Goal: Navigation & Orientation: Find specific page/section

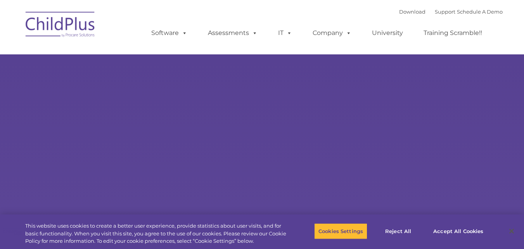
type input ""
select select "MEDIUM"
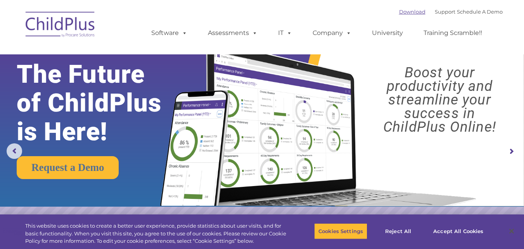
click at [406, 14] on link "Download" at bounding box center [412, 12] width 26 height 6
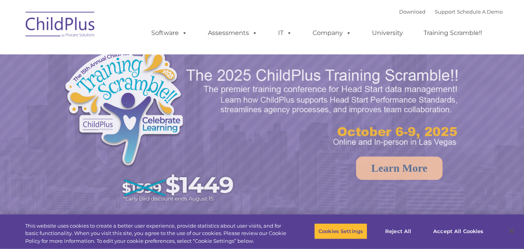
select select "MEDIUM"
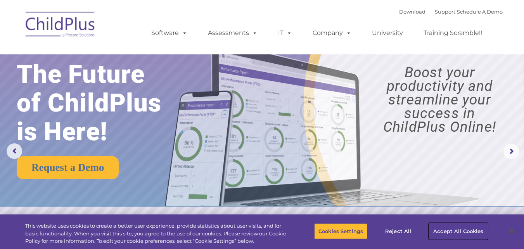
drag, startPoint x: 463, startPoint y: 226, endPoint x: 462, endPoint y: 235, distance: 8.5
click at [462, 235] on button "Accept All Cookies" at bounding box center [458, 231] width 59 height 16
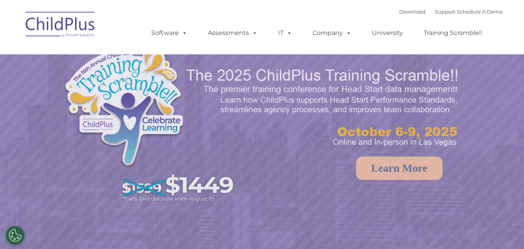
select select "MEDIUM"
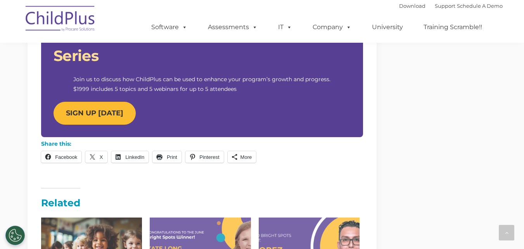
scroll to position [805, 0]
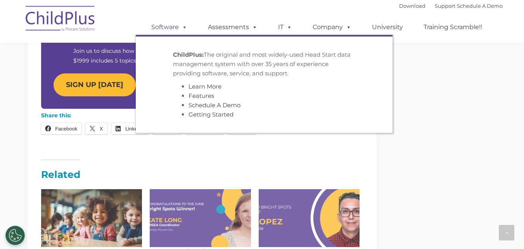
click at [163, 24] on link "Software" at bounding box center [169, 27] width 52 height 16
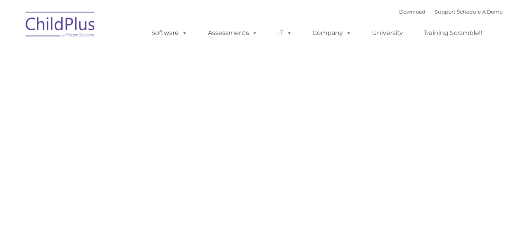
type input ""
